Goal: Information Seeking & Learning: Find specific fact

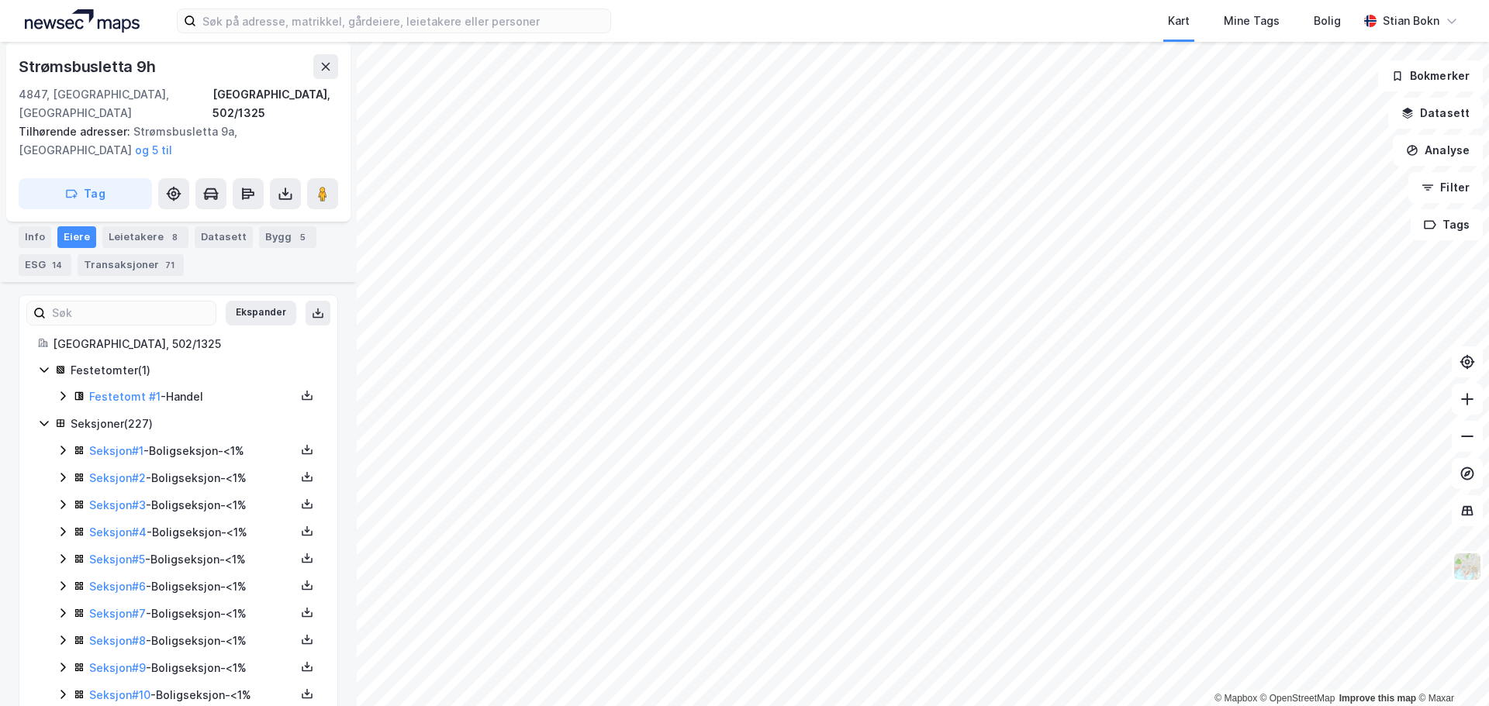
scroll to position [155, 0]
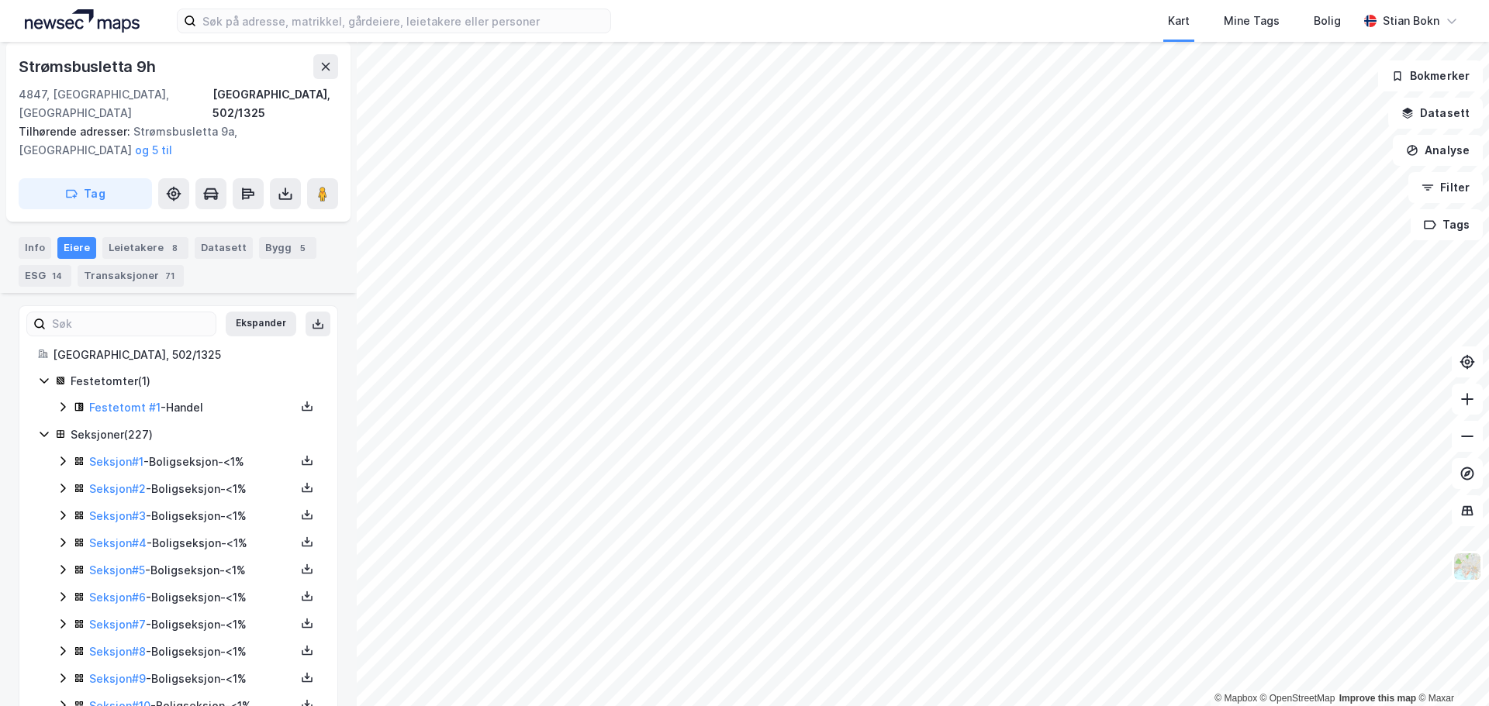
click at [40, 428] on icon at bounding box center [44, 434] width 12 height 12
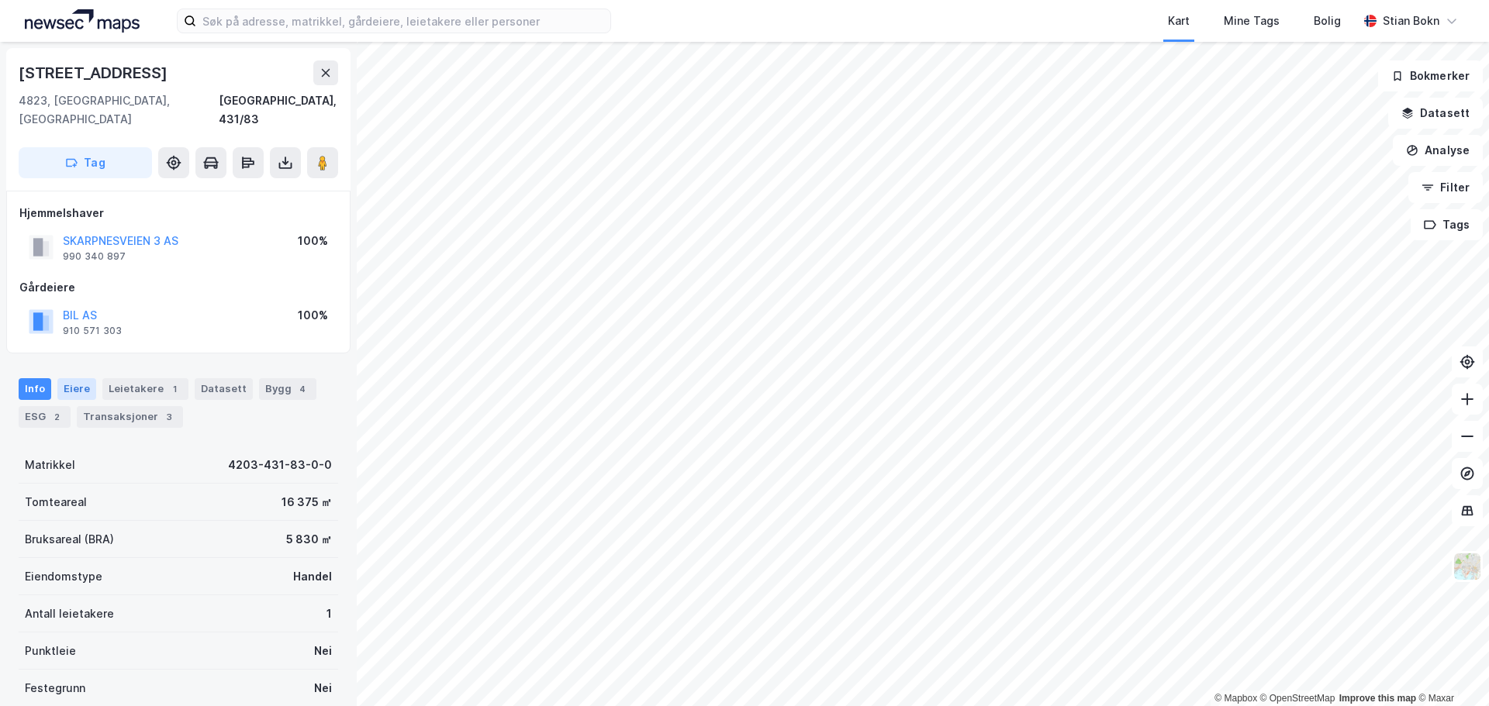
click at [78, 378] on div "Eiere" at bounding box center [76, 389] width 39 height 22
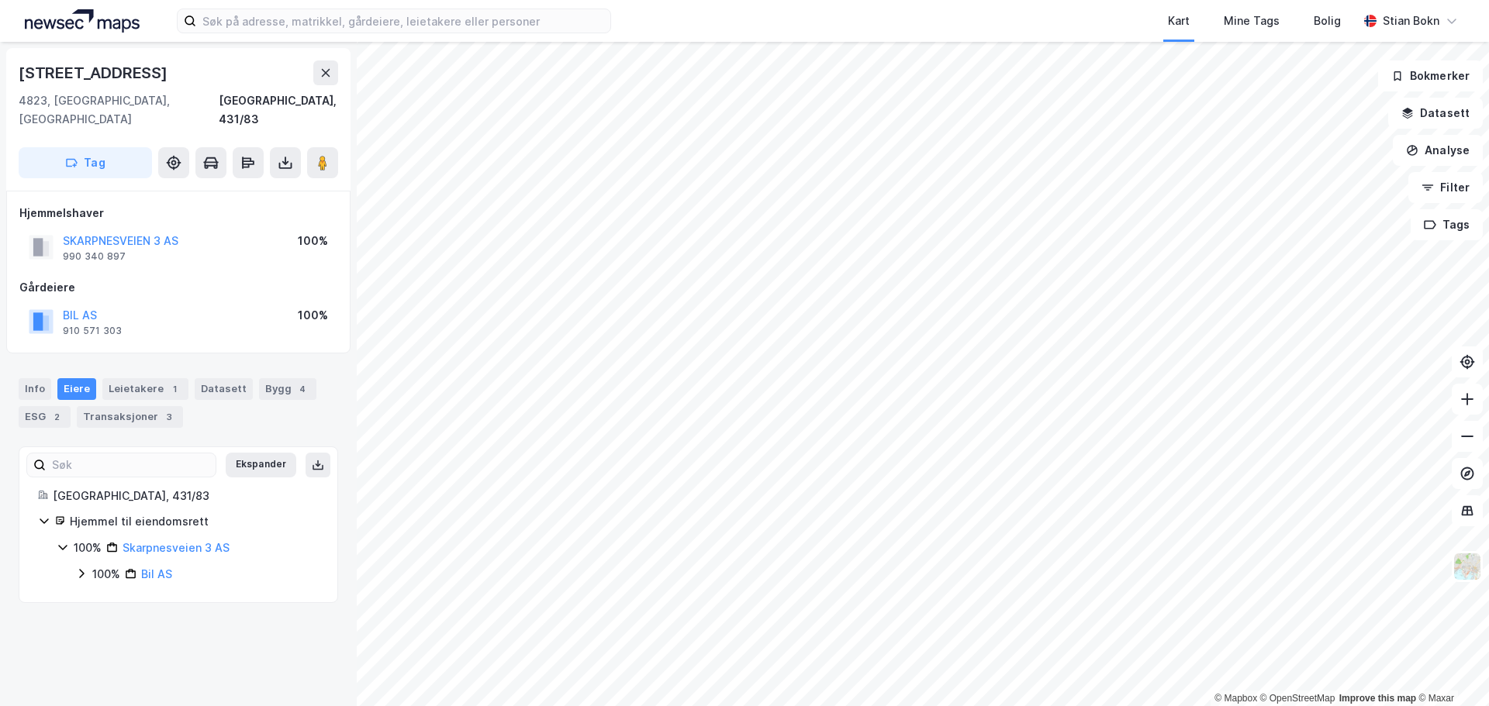
click at [78, 568] on icon at bounding box center [81, 574] width 12 height 12
